Goal: Information Seeking & Learning: Learn about a topic

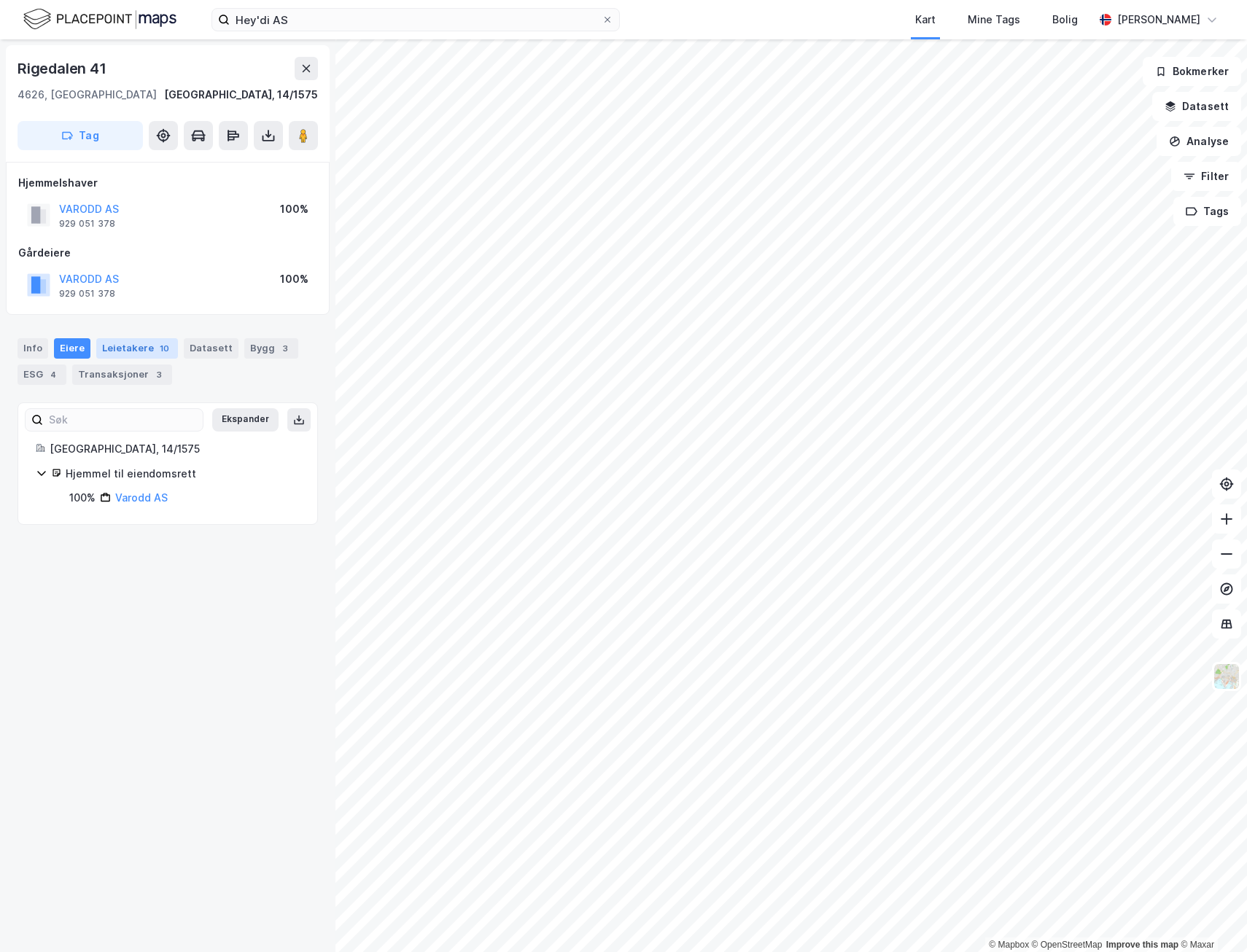
click at [124, 349] on div "Leietakere 10" at bounding box center [137, 349] width 82 height 21
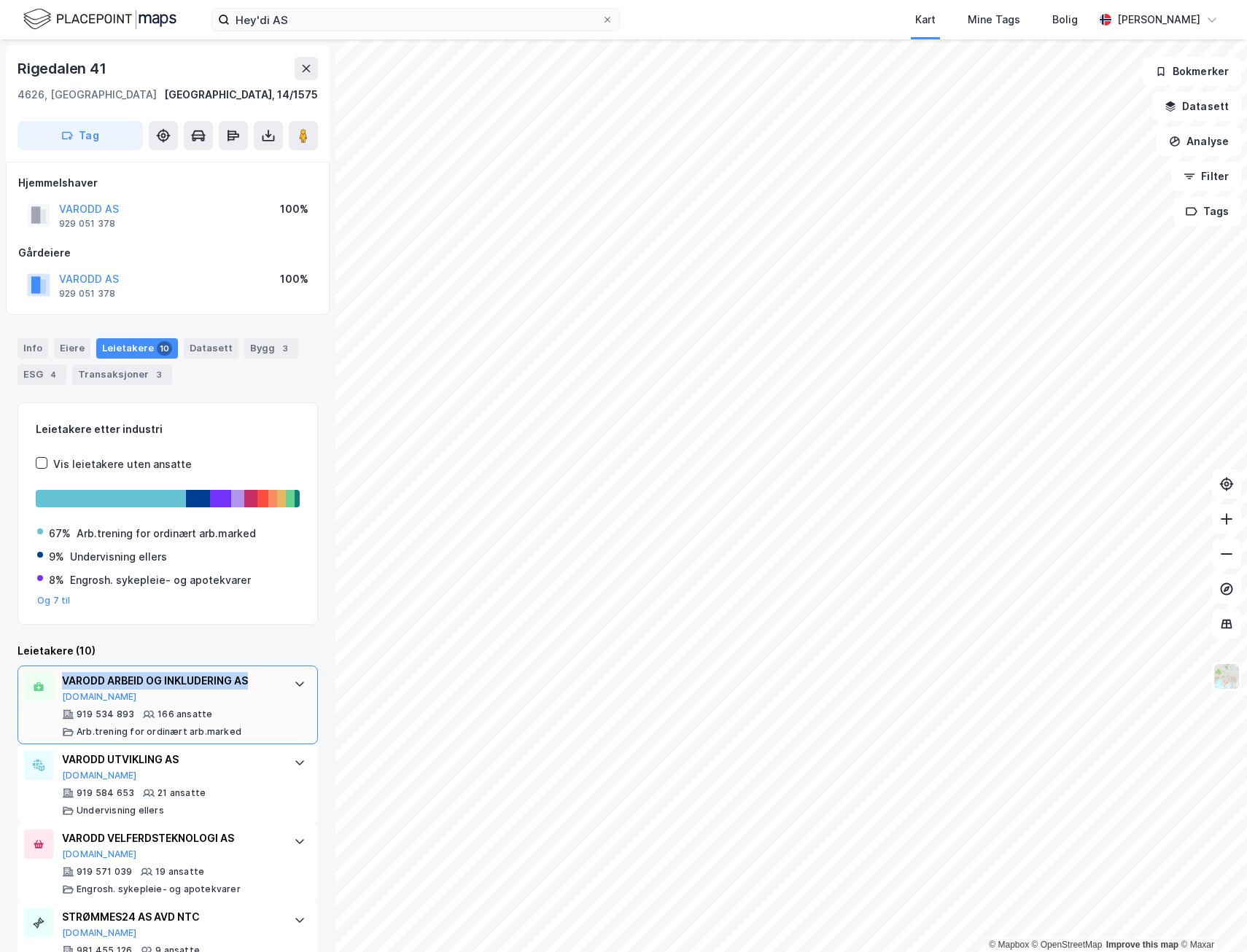
drag, startPoint x: 60, startPoint y: 679, endPoint x: 255, endPoint y: 689, distance: 195.3
click at [255, 689] on div "VARODD ARBEID OG INKLUDERING AS [DOMAIN_NAME] 919 534 893 166 ansatte Arb.treni…" at bounding box center [168, 704] width 300 height 79
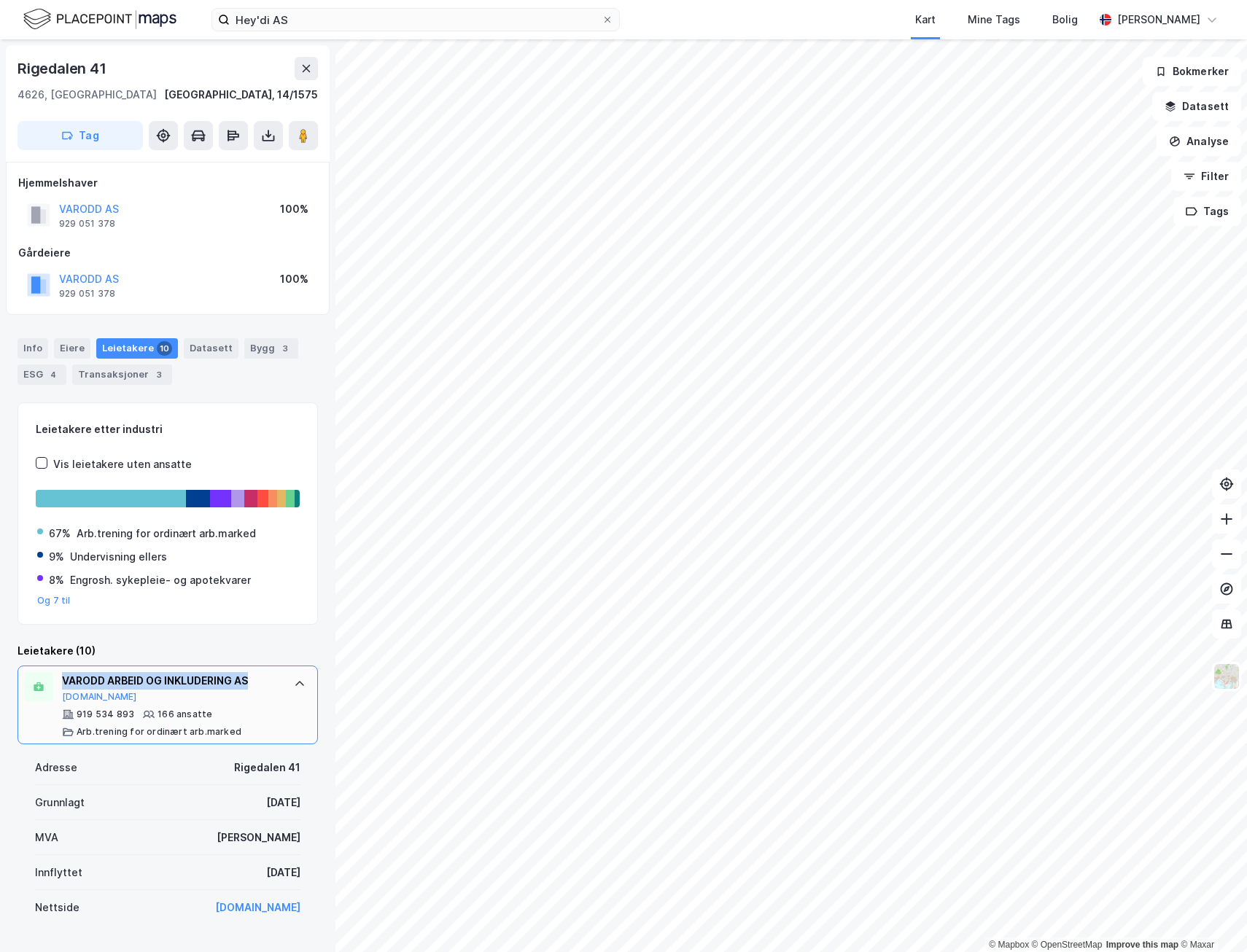
copy div "VARODD ARBEID OG INKLUDERING AS"
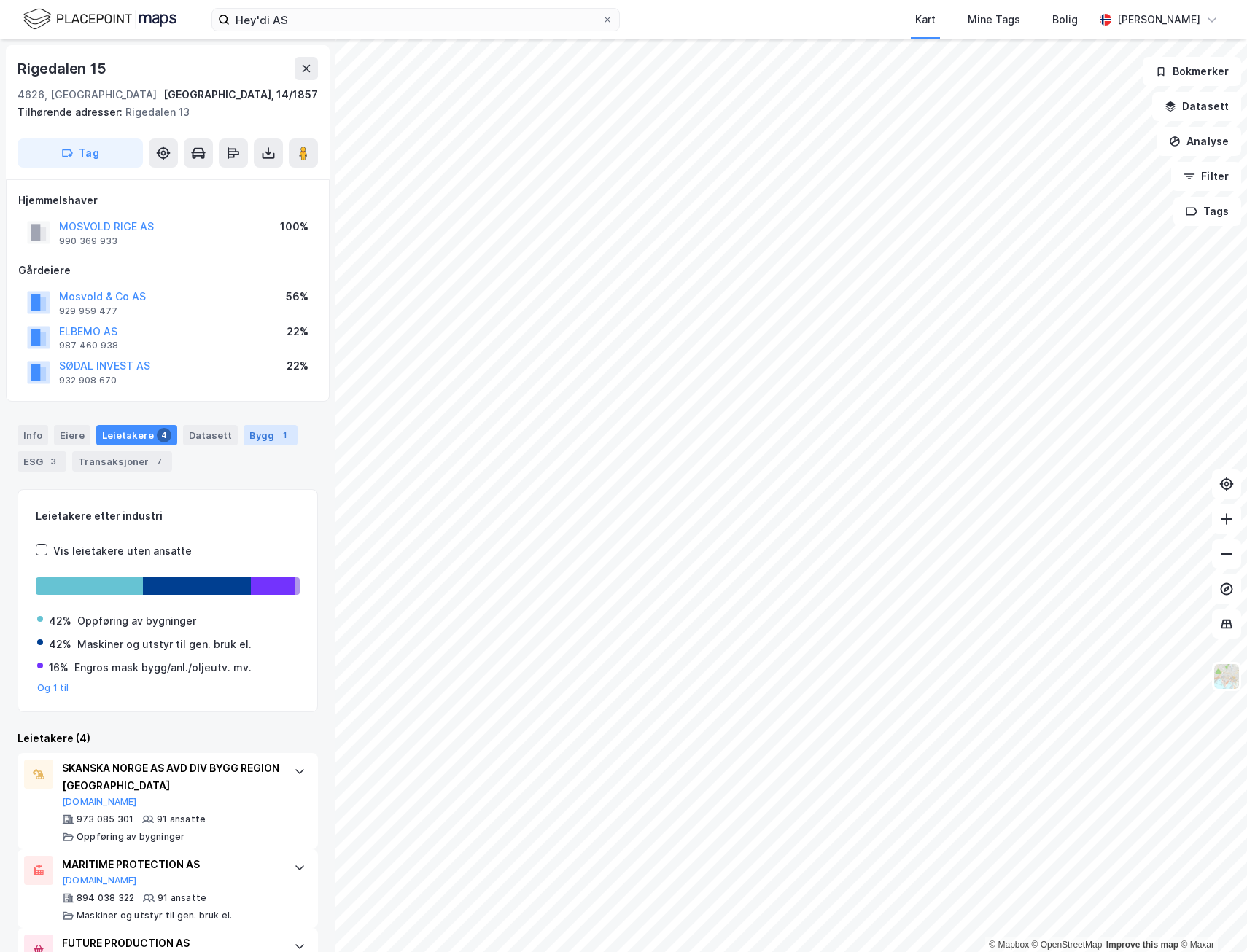
click at [277, 430] on div "1" at bounding box center [284, 435] width 14 height 14
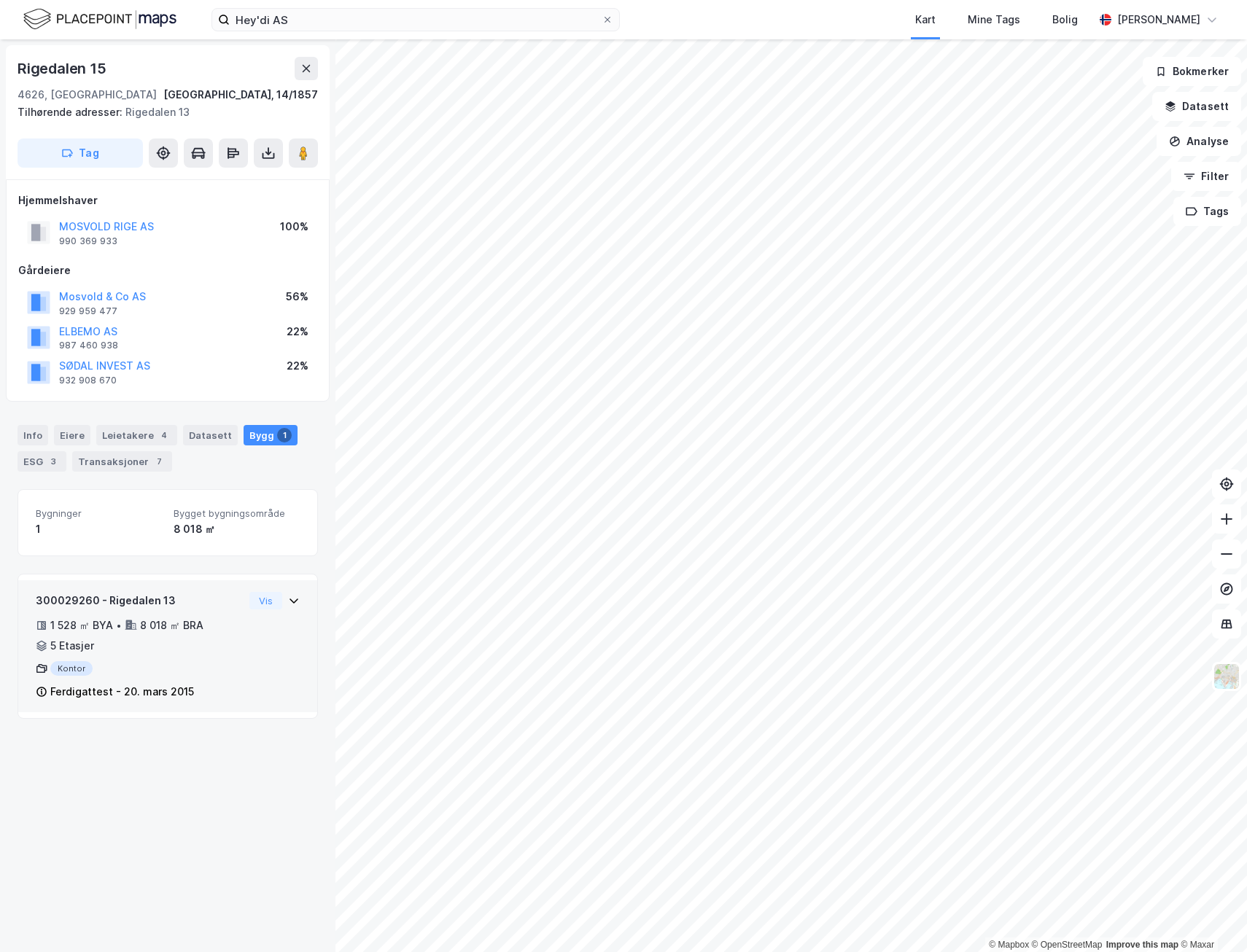
click at [179, 680] on div "300029260 - Rigedalen 13 1 528 ㎡ BYA • 8 018 ㎡ BRA • 5 Etasjer Kontor Ferdigatt…" at bounding box center [140, 646] width 208 height 110
click at [258, 603] on button "Vis" at bounding box center [265, 600] width 33 height 17
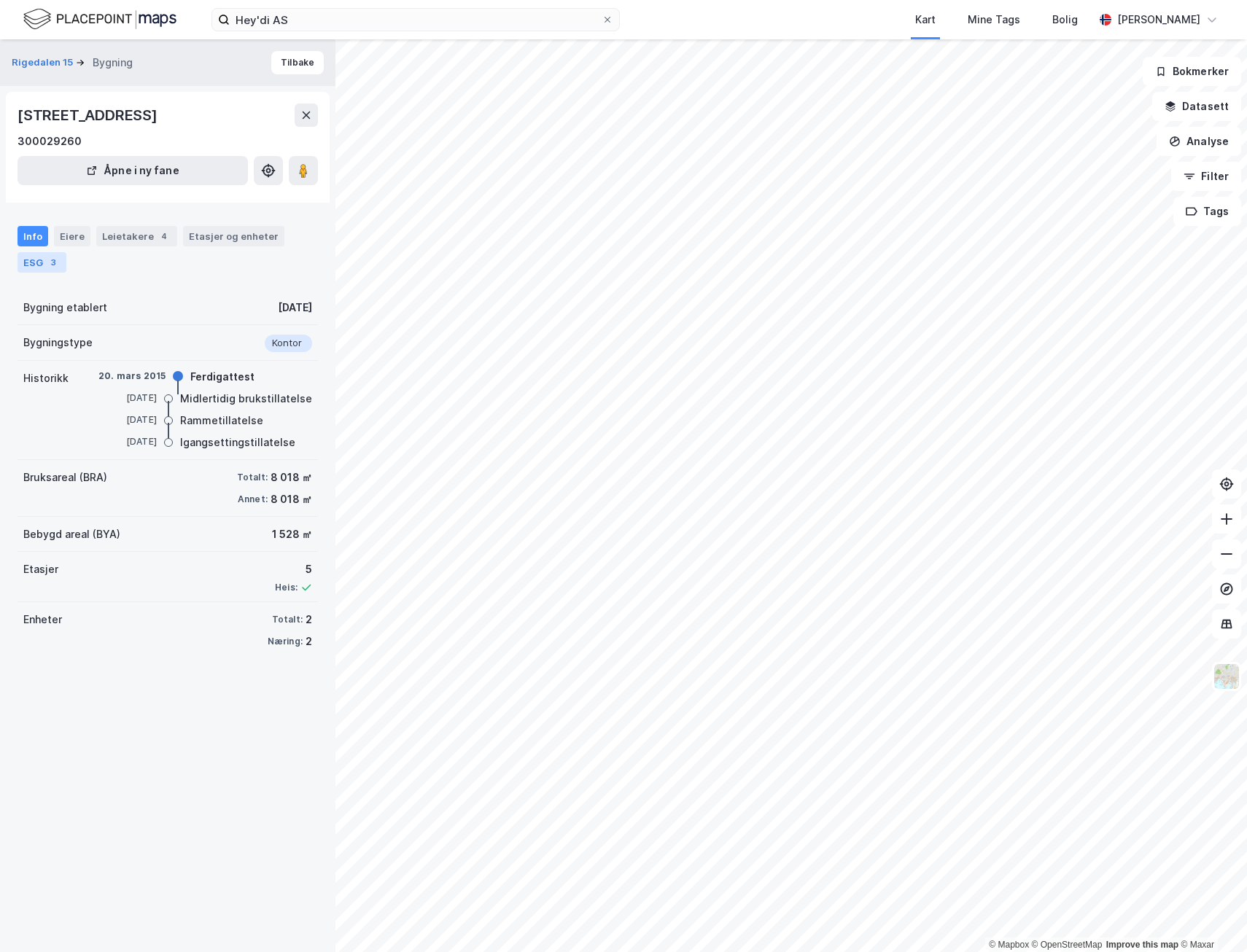
click at [48, 258] on div "3" at bounding box center [53, 262] width 14 height 14
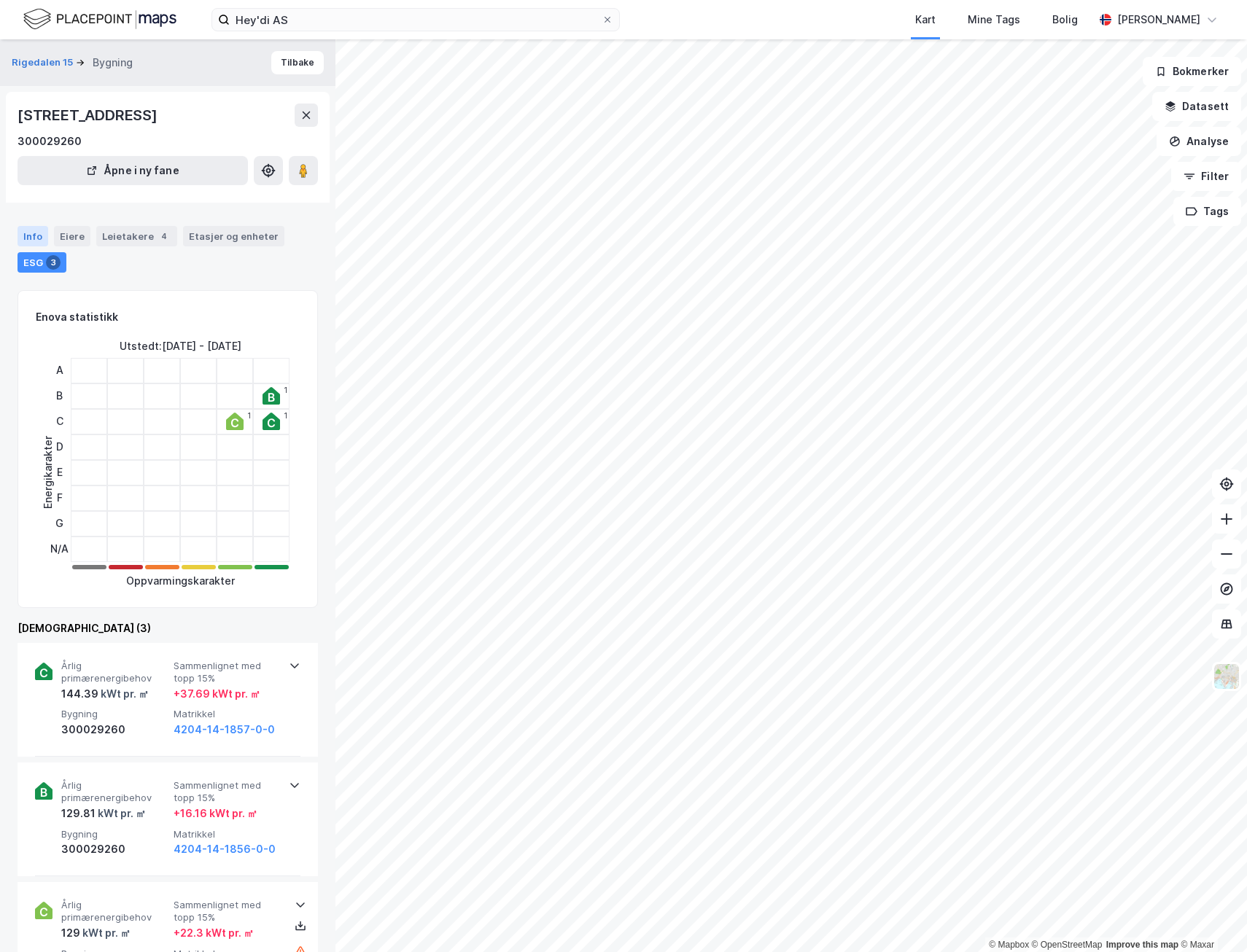
click at [36, 232] on div "Info" at bounding box center [33, 237] width 31 height 21
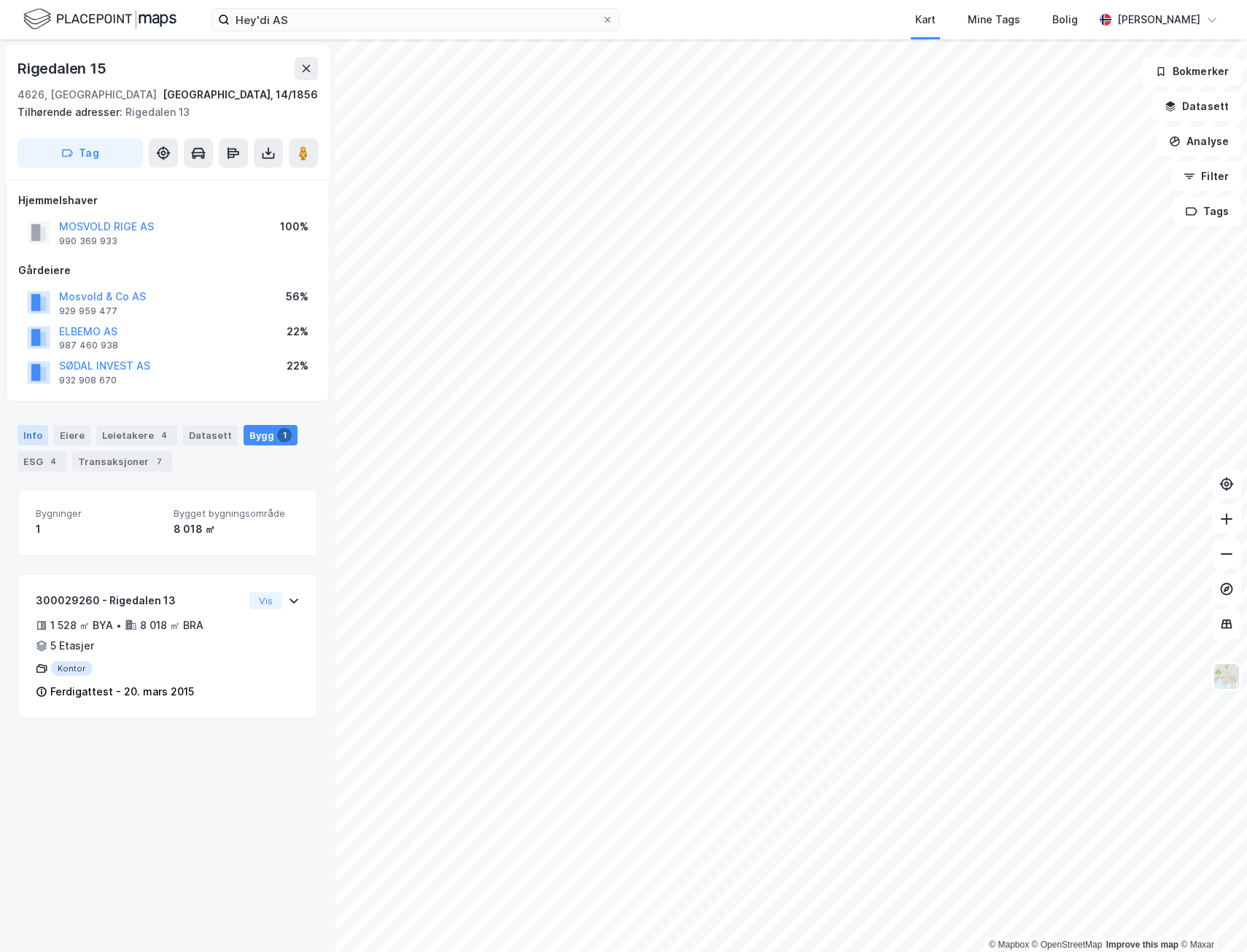
click at [32, 434] on div "Info" at bounding box center [33, 435] width 31 height 21
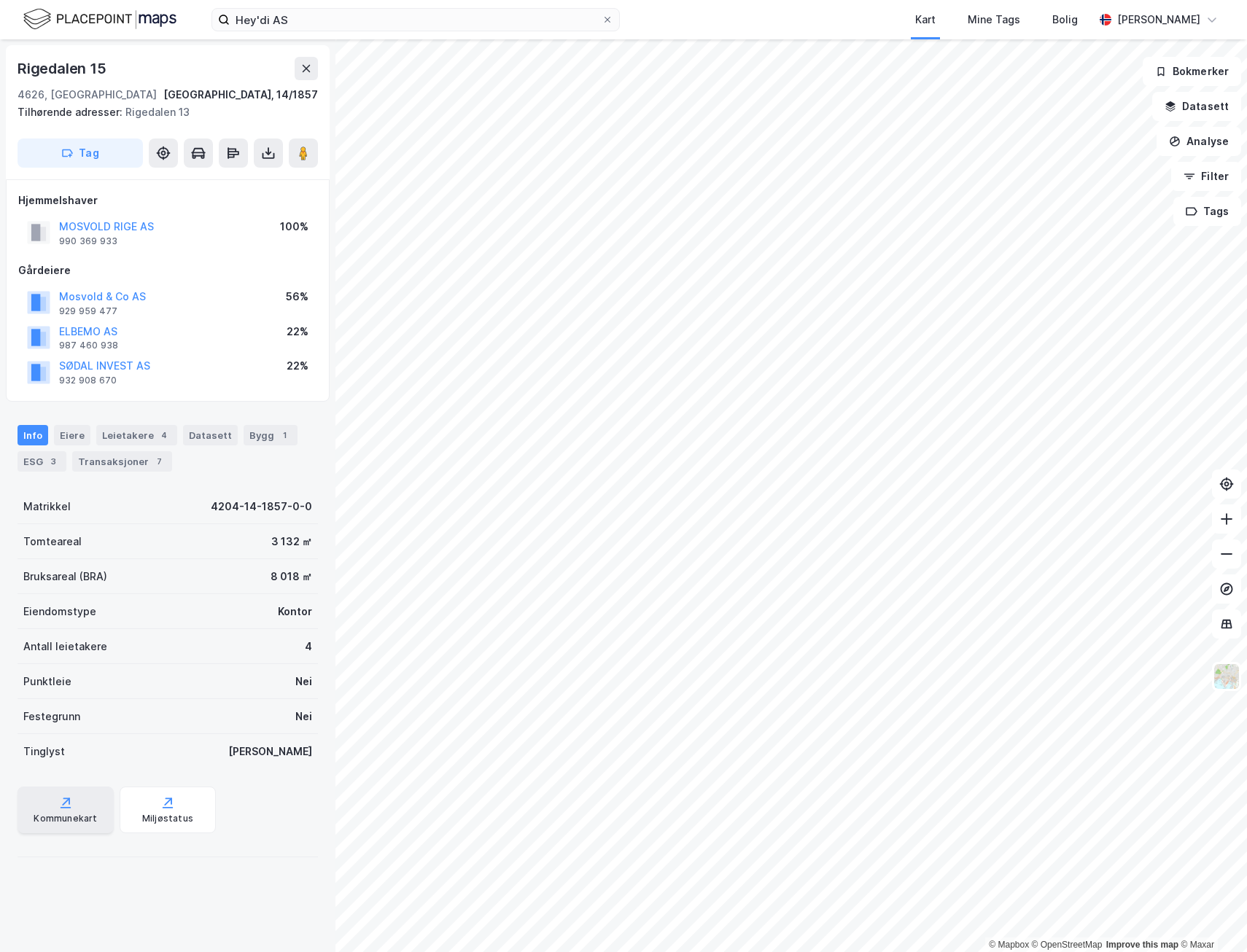
click at [80, 818] on div "Kommunekart" at bounding box center [65, 818] width 64 height 12
click at [261, 436] on div "Bygg 1" at bounding box center [271, 435] width 54 height 21
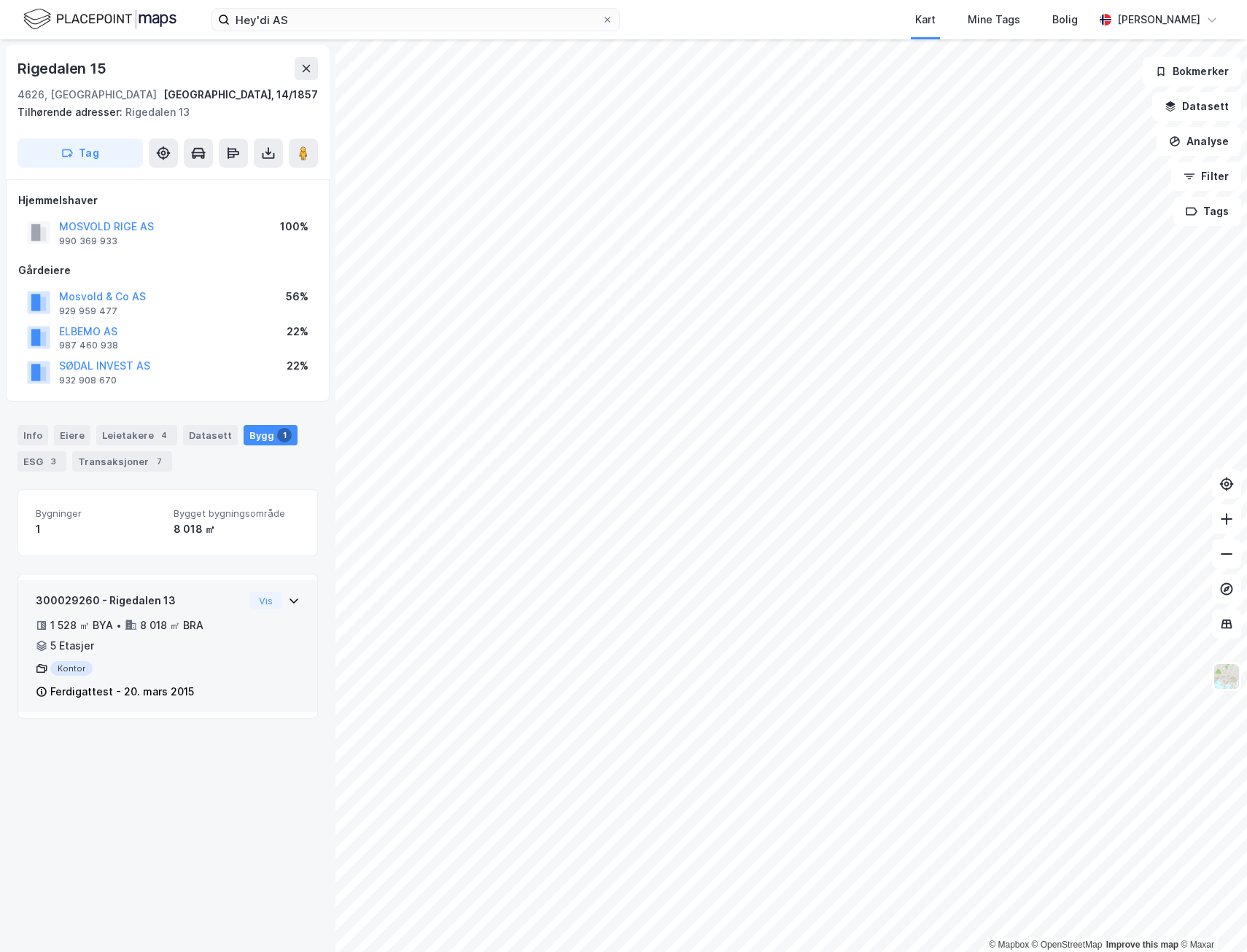
click at [214, 637] on div "1 528 ㎡ BYA • 8 018 ㎡ BRA • 5 Etasjer" at bounding box center [140, 636] width 208 height 38
click at [254, 603] on button "Vis" at bounding box center [265, 600] width 33 height 17
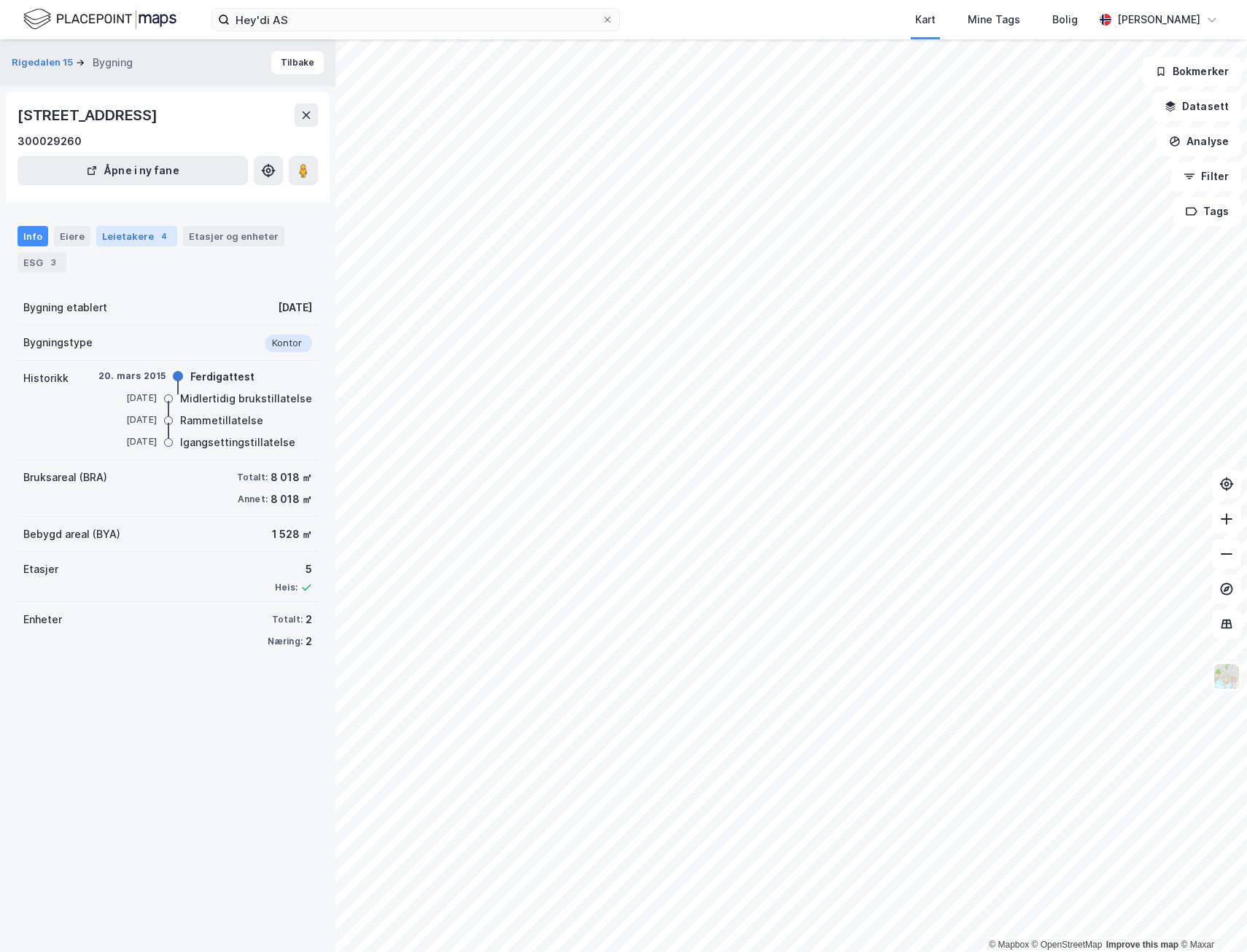
click at [137, 236] on div "Leietakere 4" at bounding box center [137, 237] width 81 height 21
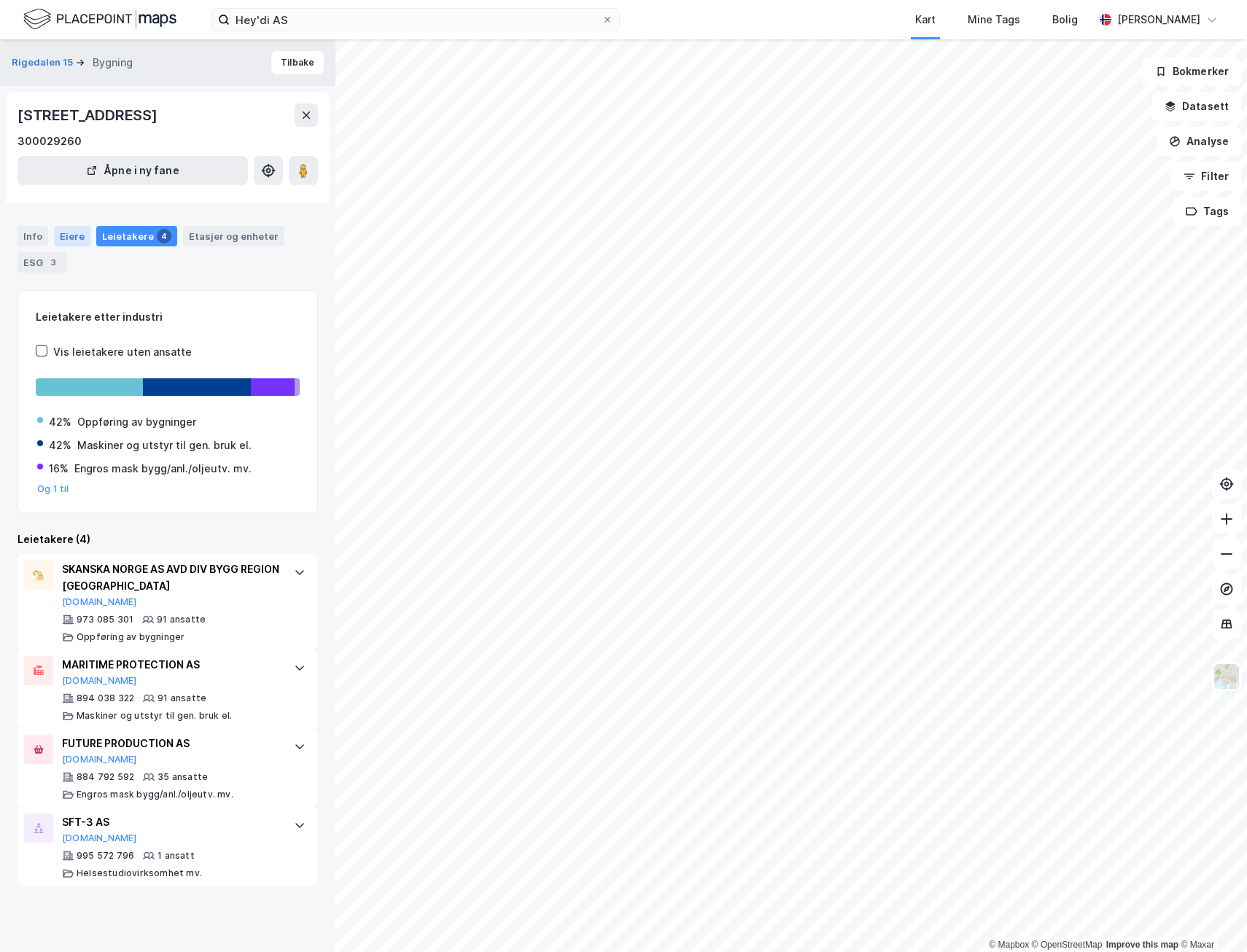
click at [63, 236] on div "Eiere" at bounding box center [72, 237] width 37 height 21
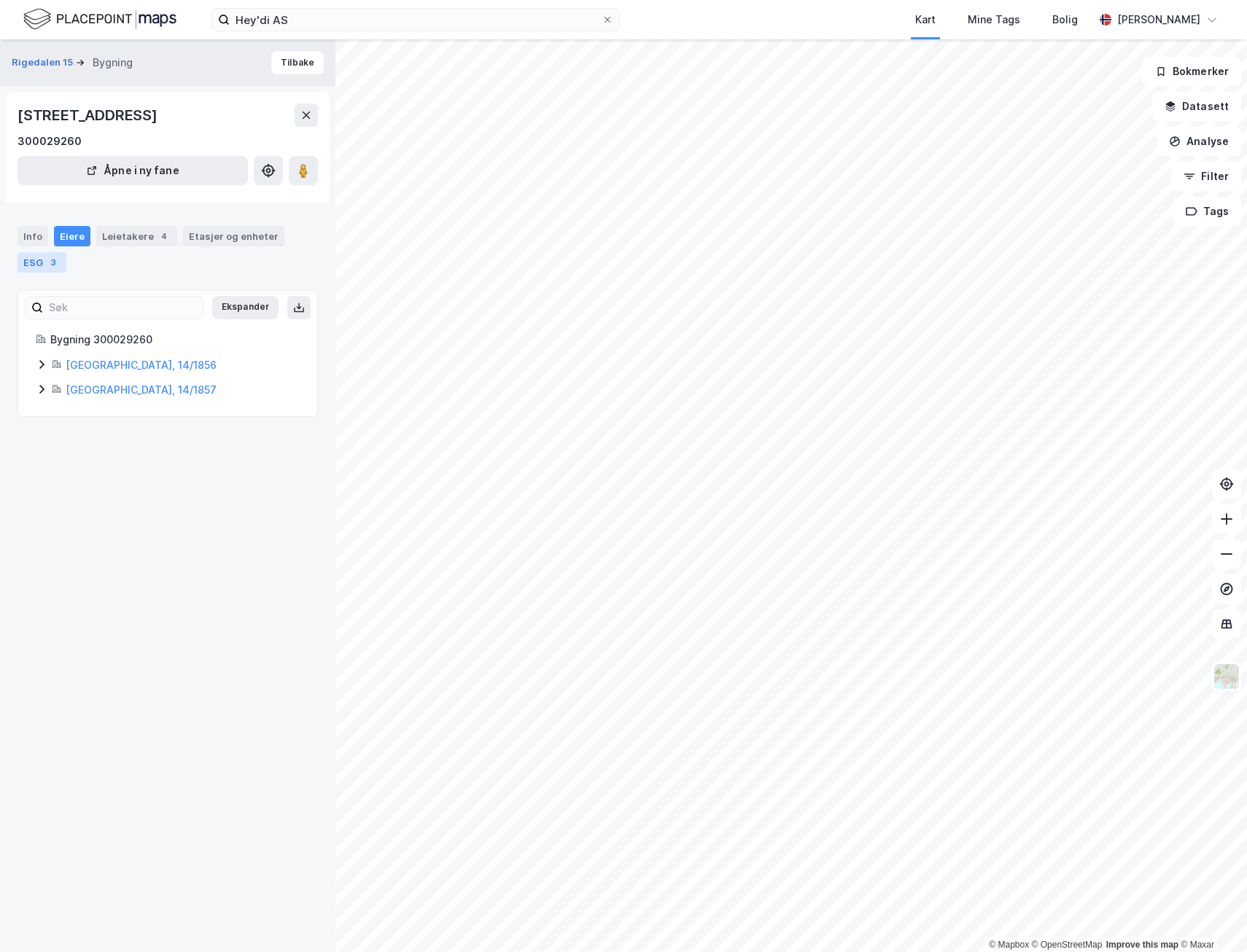
click at [47, 255] on div "ESG 3" at bounding box center [41, 263] width 48 height 21
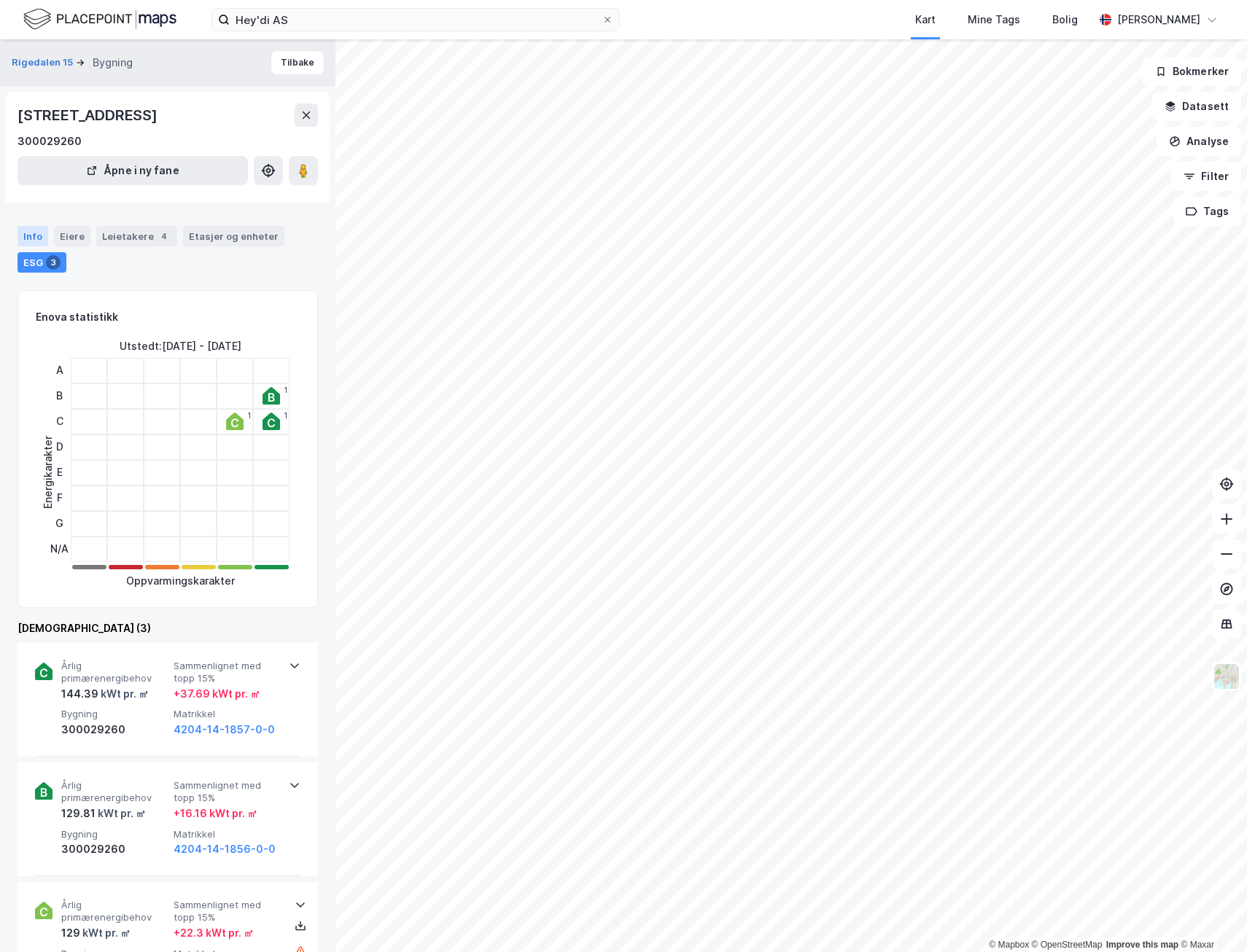
click at [37, 238] on div "Info" at bounding box center [33, 237] width 31 height 21
